Goal: Information Seeking & Learning: Learn about a topic

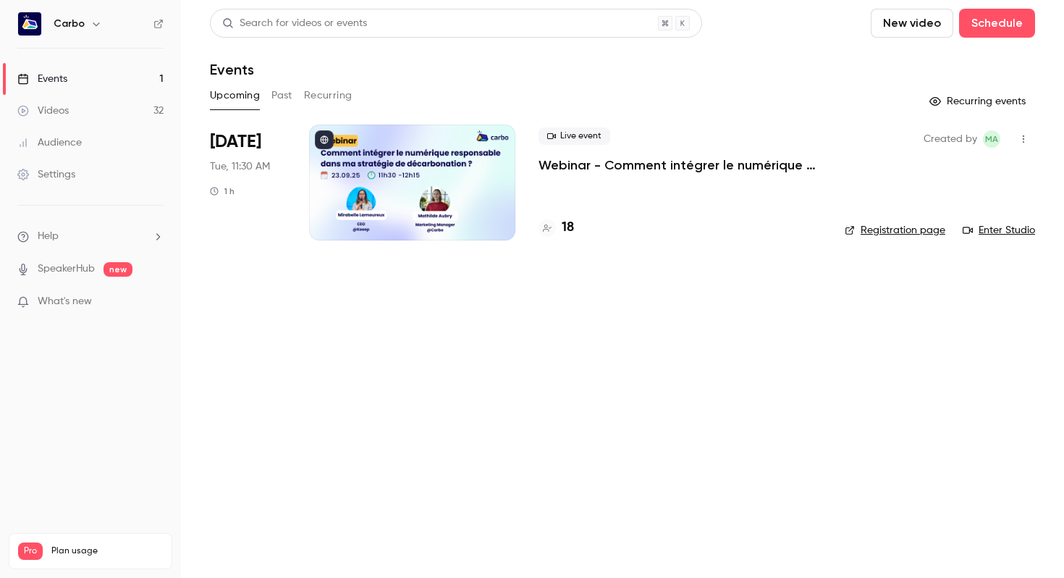
click at [667, 168] on p "Webinar - Comment intégrer le numérique responsable dans ma stratégie de décarb…" at bounding box center [680, 164] width 283 height 17
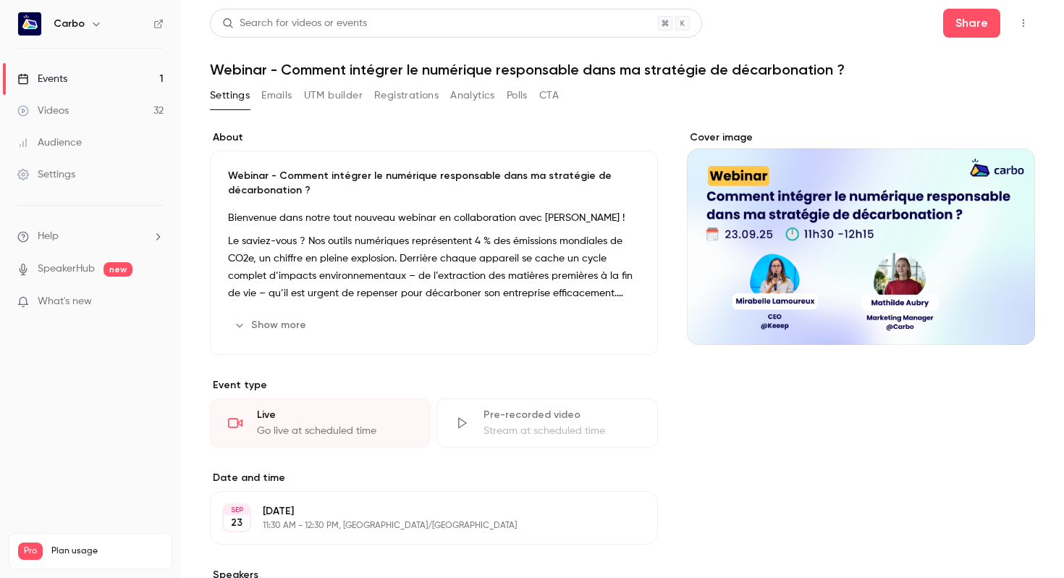
click at [414, 90] on button "Registrations" at bounding box center [406, 95] width 64 height 23
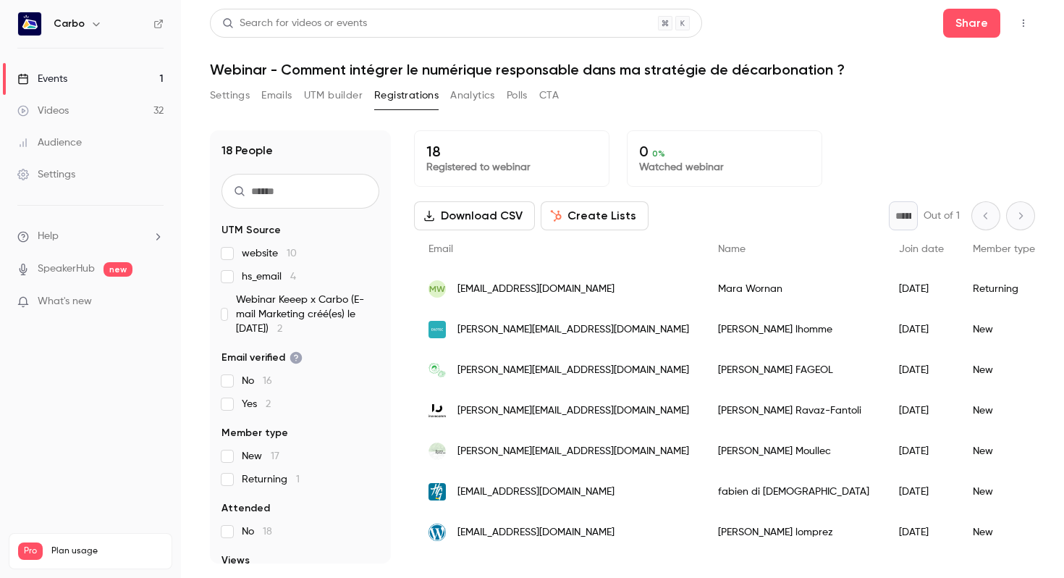
click at [85, 82] on link "Events 1" at bounding box center [90, 79] width 181 height 32
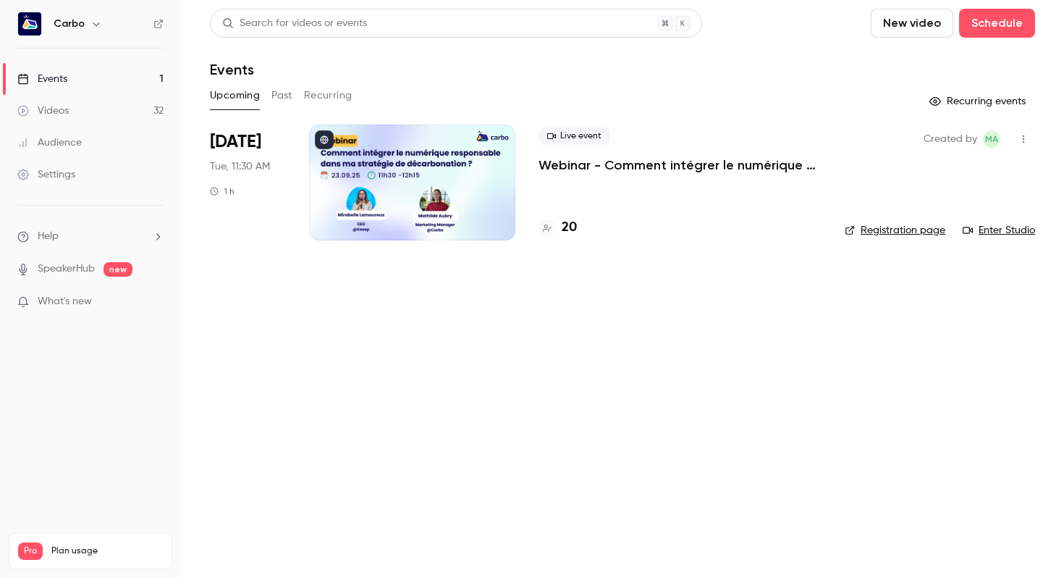
click at [634, 188] on div "Live event Webinar - Comment intégrer le numérique responsable dans ma stratégi…" at bounding box center [680, 183] width 283 height 116
click at [633, 162] on p "Webinar - Comment intégrer le numérique responsable dans ma stratégie de décarb…" at bounding box center [680, 164] width 283 height 17
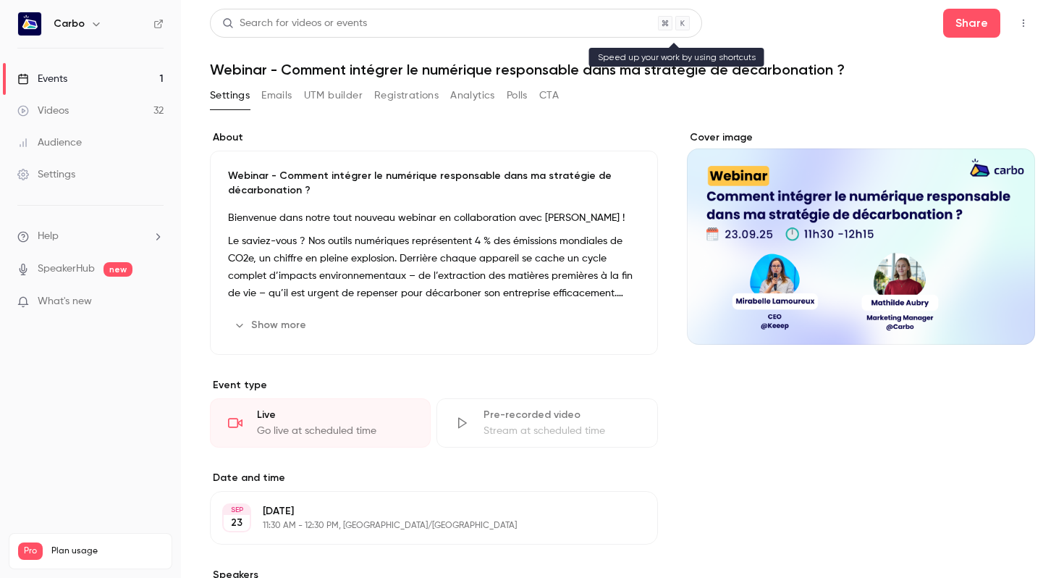
click at [489, 16] on div "Search for videos or events" at bounding box center [456, 23] width 492 height 29
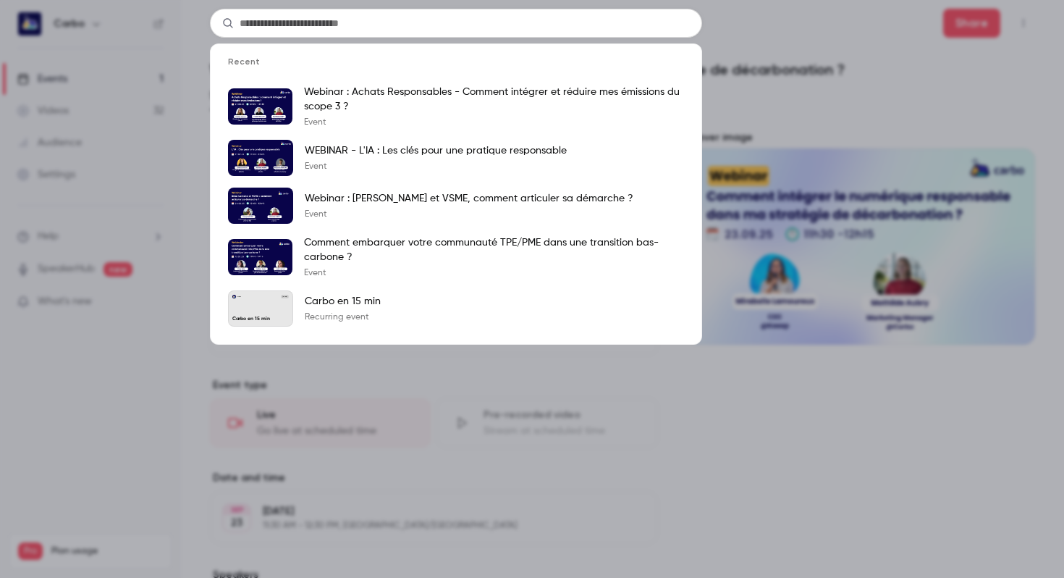
click at [812, 42] on div "Recent Webinar : Achats Responsables - Comment intégrer et réduire mes émission…" at bounding box center [532, 289] width 1064 height 578
